Goal: Information Seeking & Learning: Learn about a topic

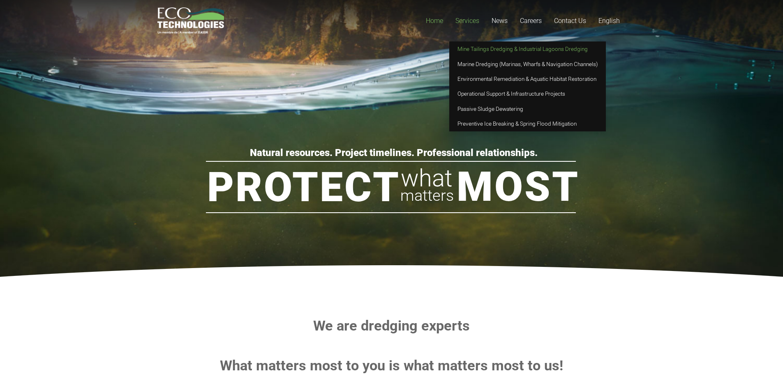
click at [486, 47] on span "Mine Tailings Dredging & Industrial Lagoons Dredging" at bounding box center [522, 49] width 130 height 7
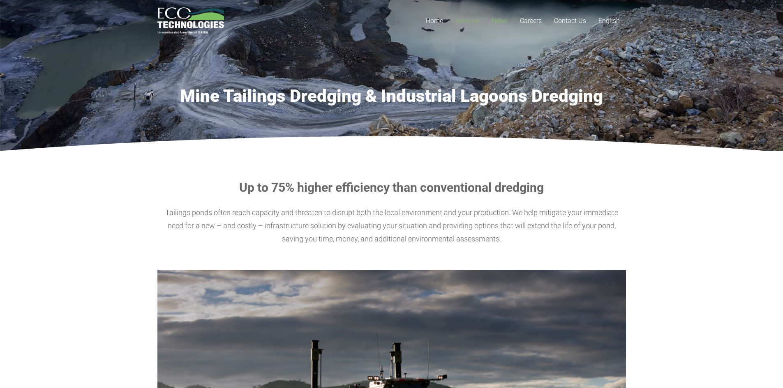
click at [500, 23] on span "News" at bounding box center [499, 21] width 16 height 8
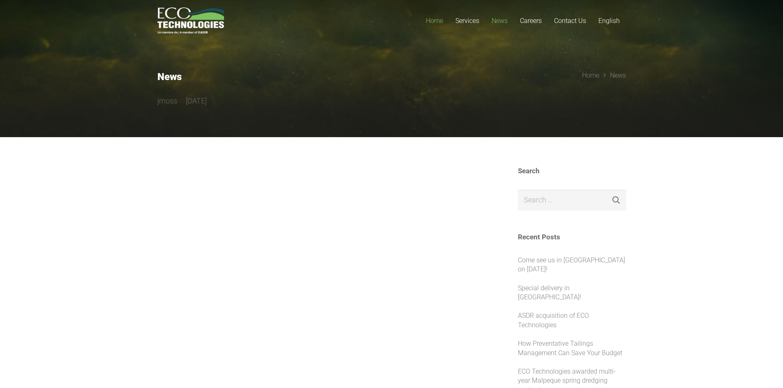
click at [438, 21] on span "Home" at bounding box center [434, 21] width 17 height 8
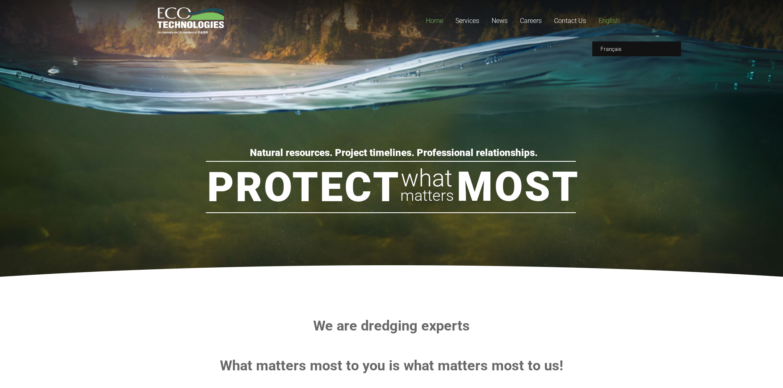
click at [619, 16] on link "English" at bounding box center [609, 20] width 34 height 41
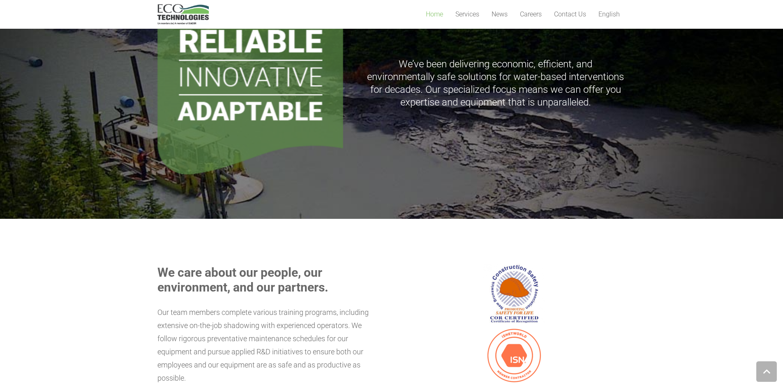
scroll to position [329, 0]
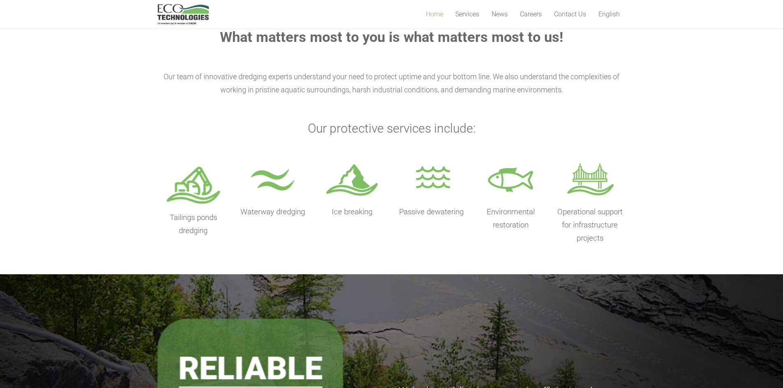
click at [346, 185] on img at bounding box center [352, 181] width 56 height 41
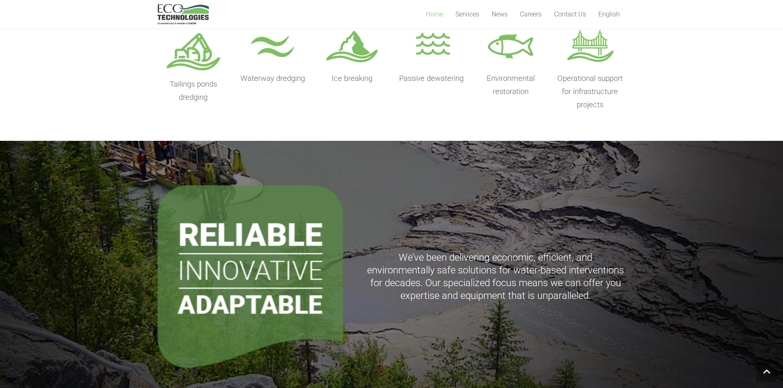
scroll to position [657, 0]
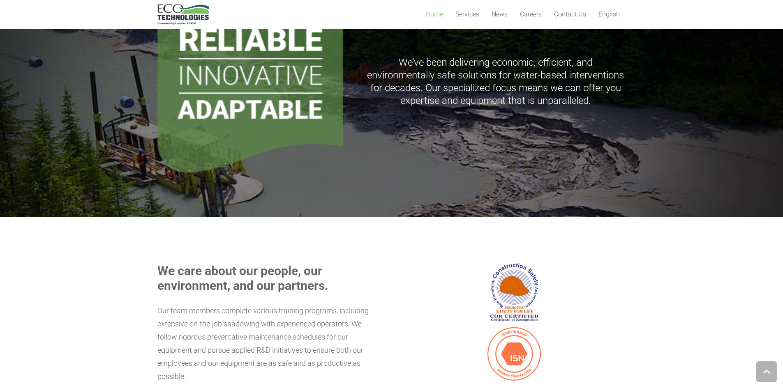
click at [522, 285] on img at bounding box center [514, 293] width 62 height 62
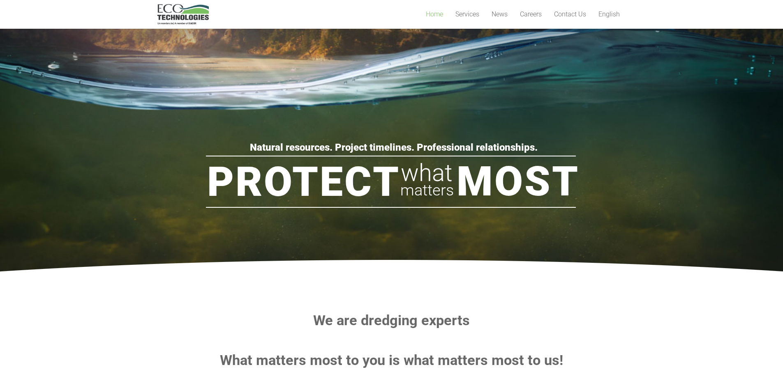
scroll to position [0, 0]
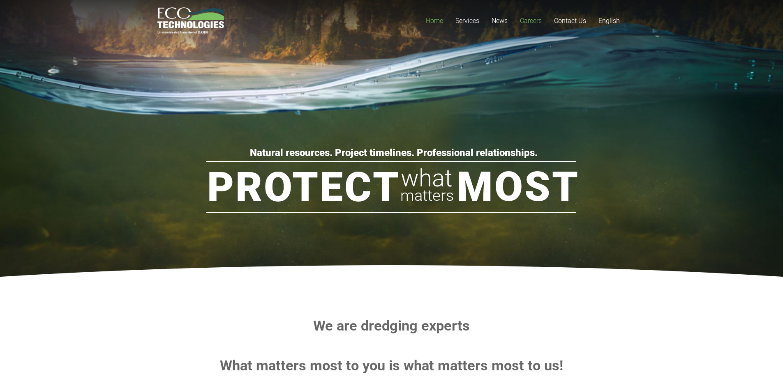
click at [532, 18] on span "Careers" at bounding box center [531, 21] width 22 height 8
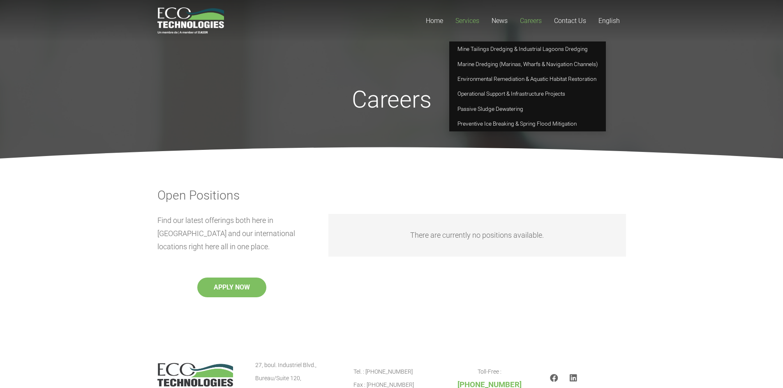
click at [466, 22] on span "Services" at bounding box center [467, 21] width 24 height 8
click at [474, 101] on link "Passive Sludge Dewatering" at bounding box center [527, 108] width 157 height 15
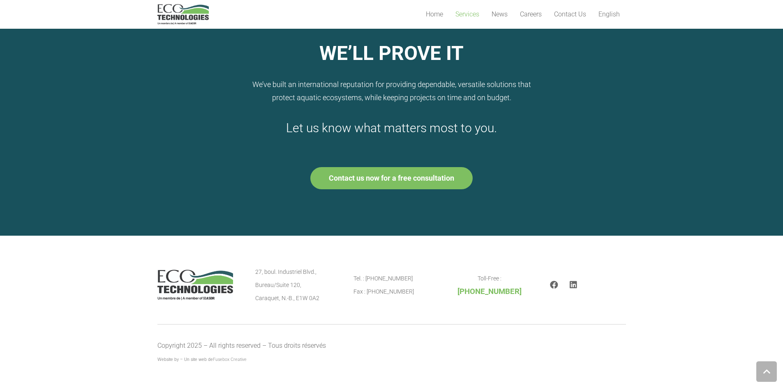
scroll to position [651, 0]
